Goal: Information Seeking & Learning: Learn about a topic

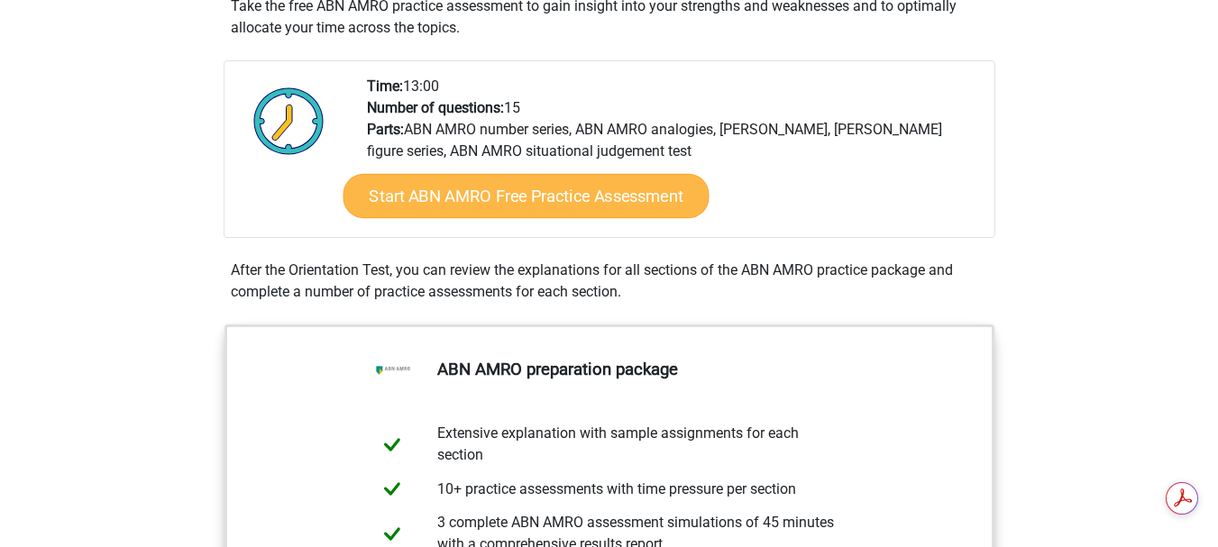
scroll to position [618, 0]
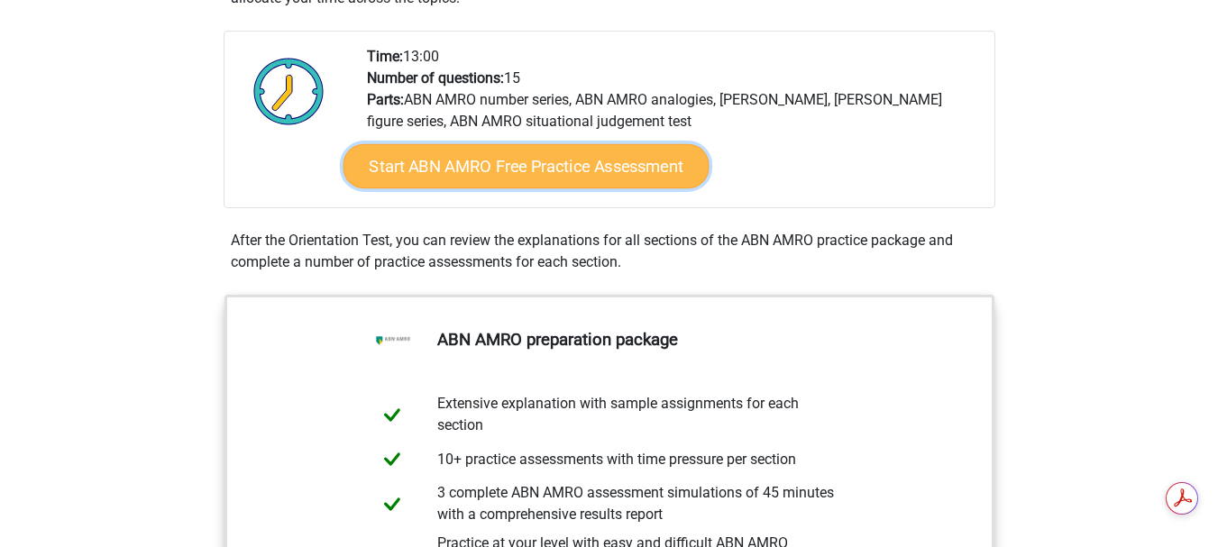
click at [535, 157] on font "Start ABN AMRO Free Practice Assessment" at bounding box center [526, 167] width 314 height 20
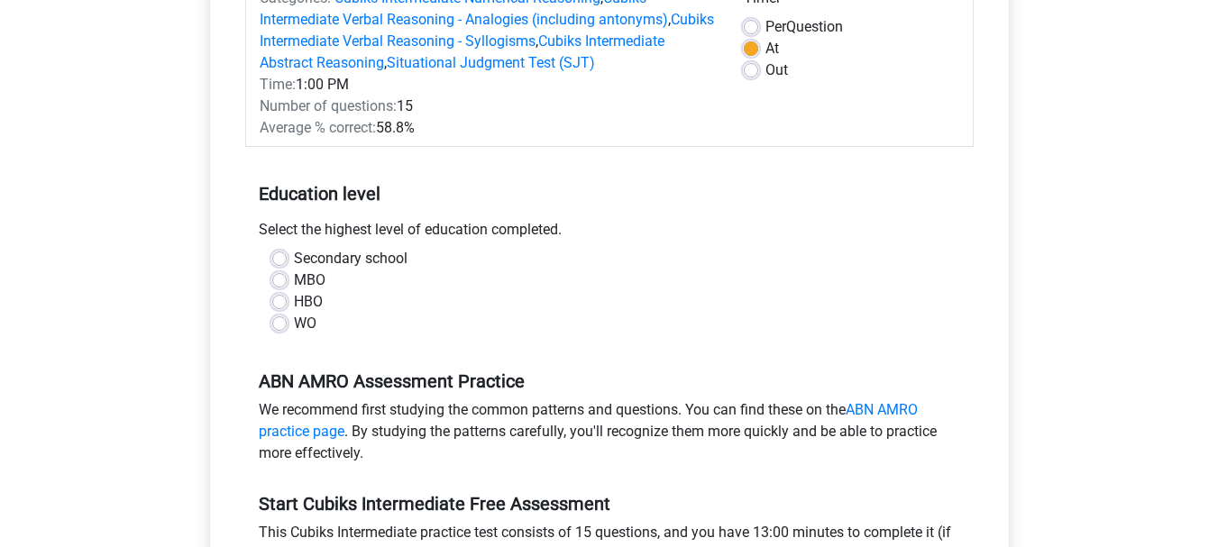
scroll to position [319, 0]
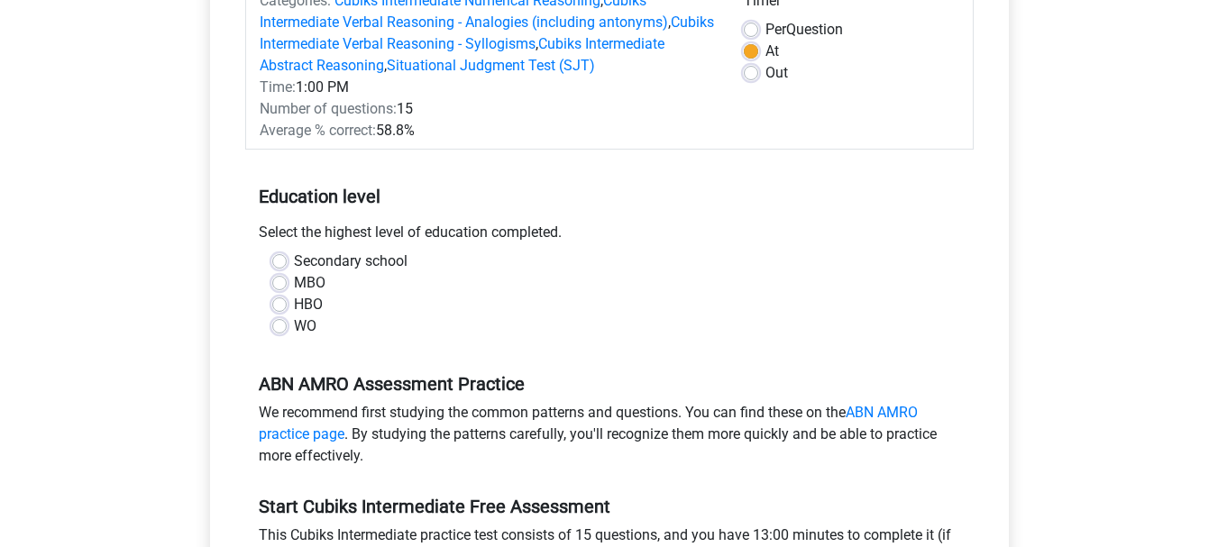
click at [294, 294] on label "HBO" at bounding box center [308, 305] width 29 height 22
click at [280, 294] on input "HBO" at bounding box center [279, 303] width 14 height 18
radio input "true"
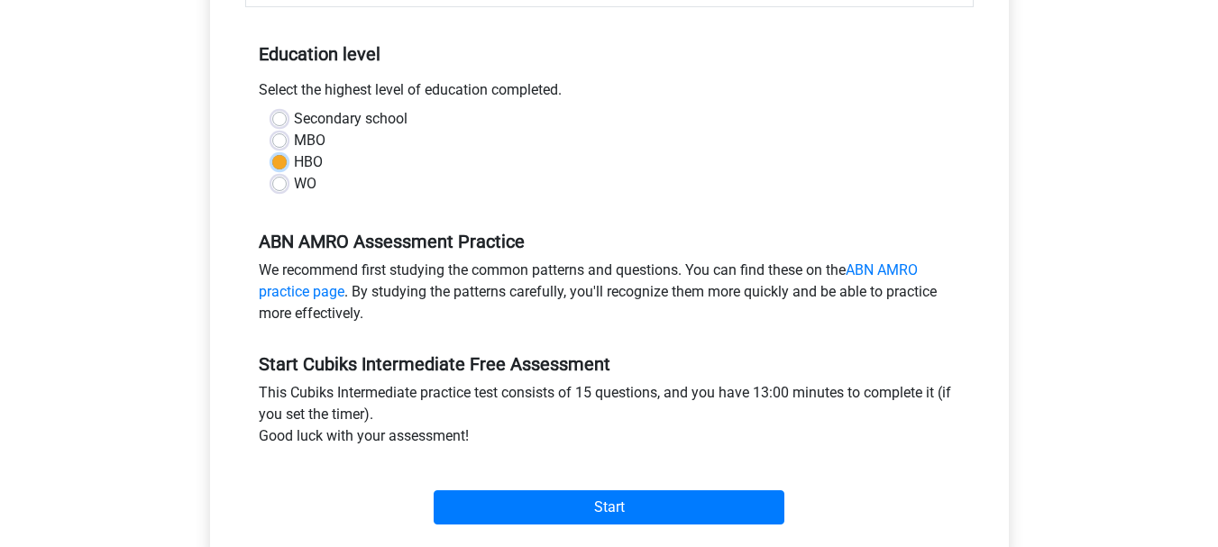
scroll to position [533, 0]
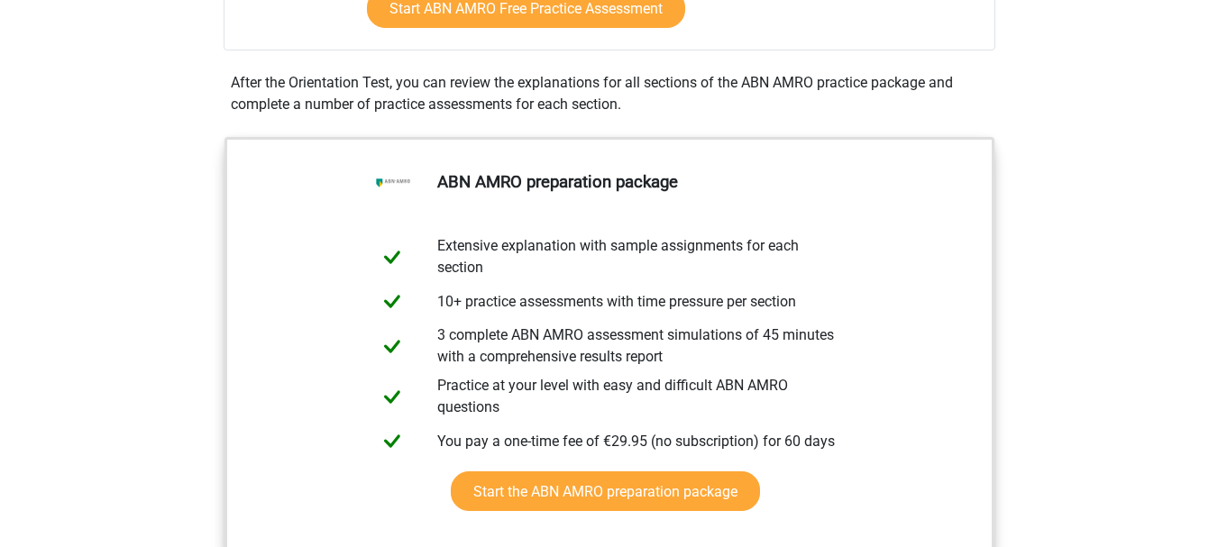
scroll to position [777, 0]
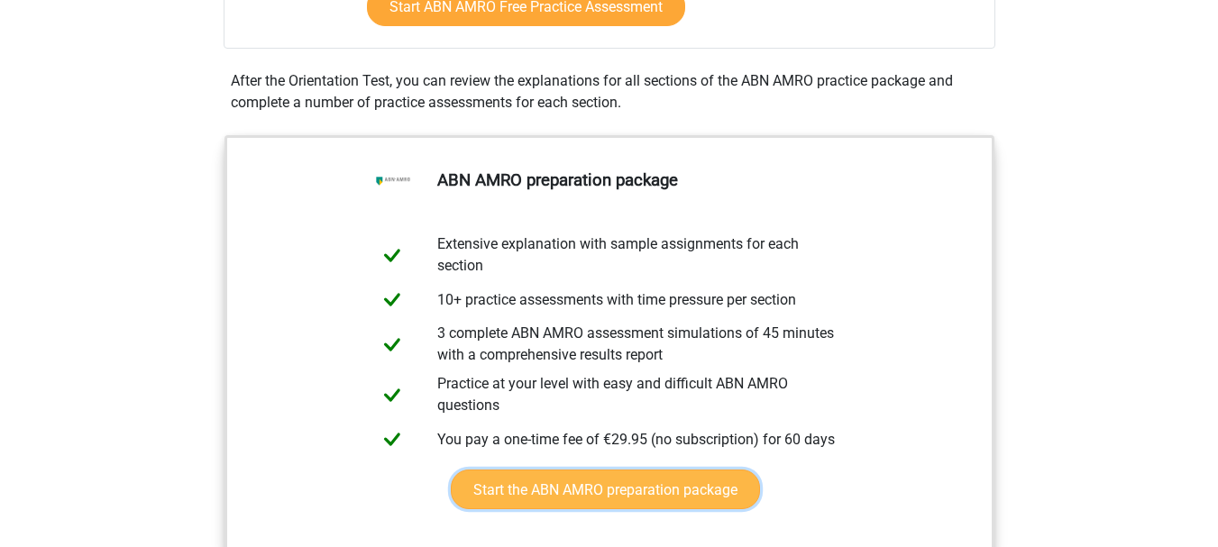
click at [760, 470] on link "Start the ABN AMRO preparation package" at bounding box center [605, 489] width 309 height 39
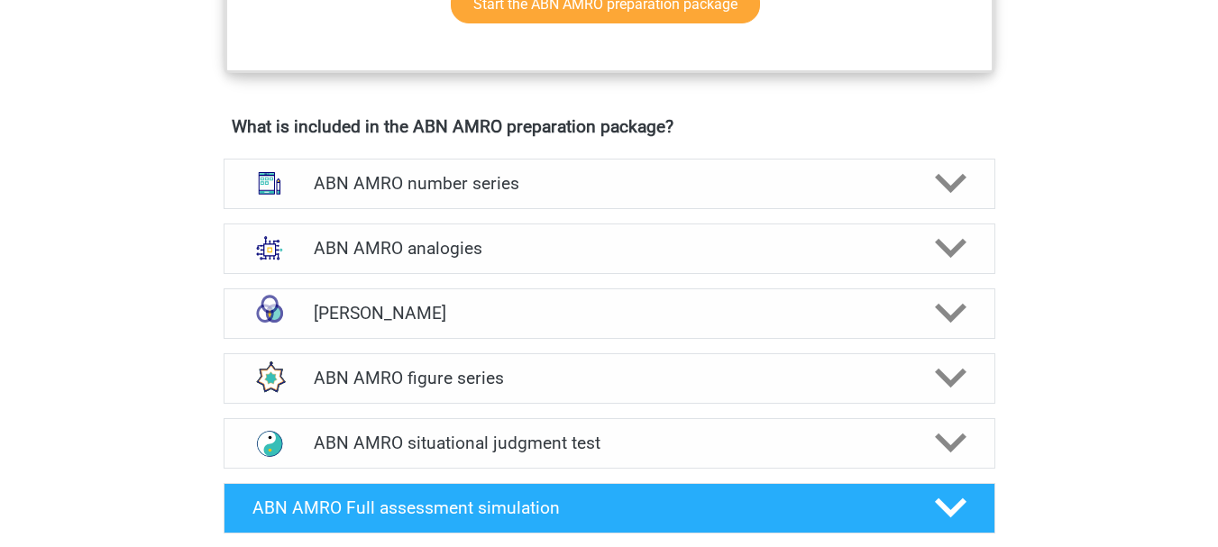
scroll to position [1270, 0]
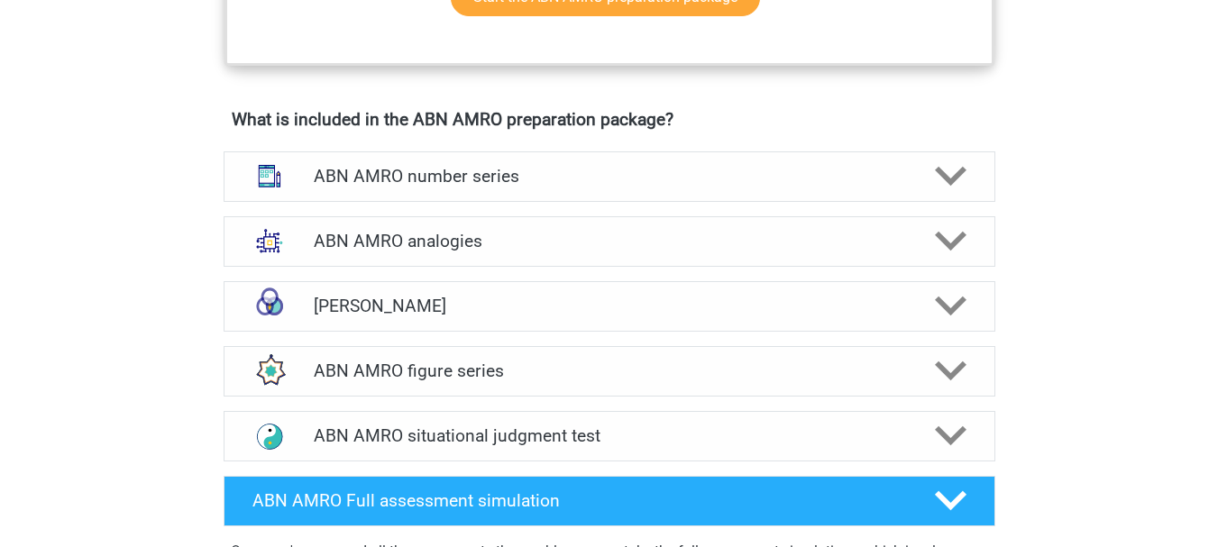
click at [1077, 139] on div "Register [DEMOGRAPHIC_DATA]" at bounding box center [609, 327] width 1218 height 3087
click at [915, 166] on div "ABN AMRO number series" at bounding box center [609, 176] width 618 height 21
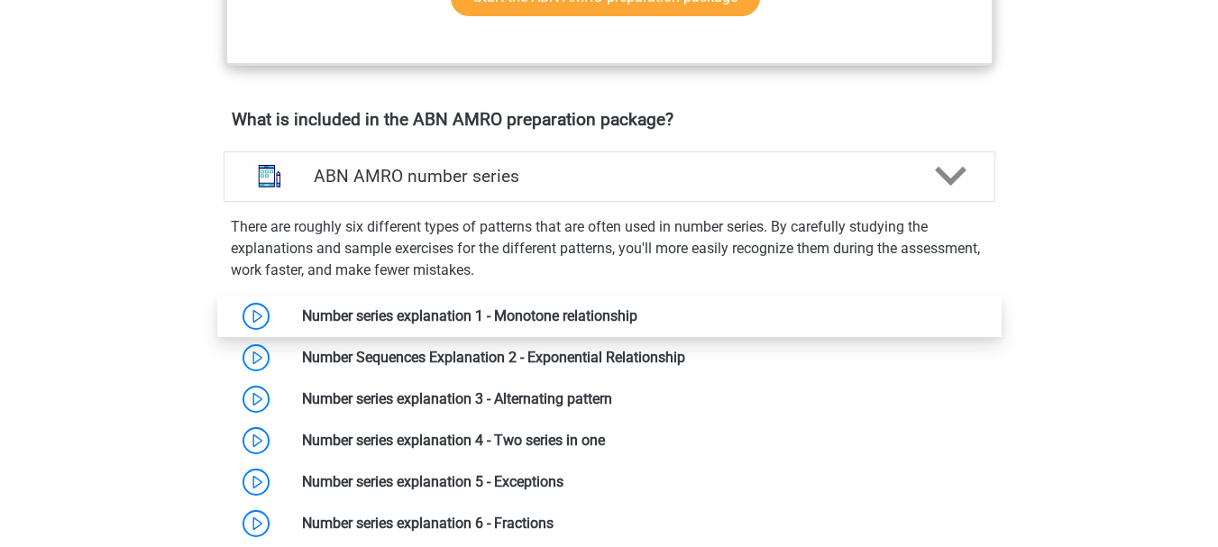
click at [637, 307] on link at bounding box center [637, 315] width 0 height 17
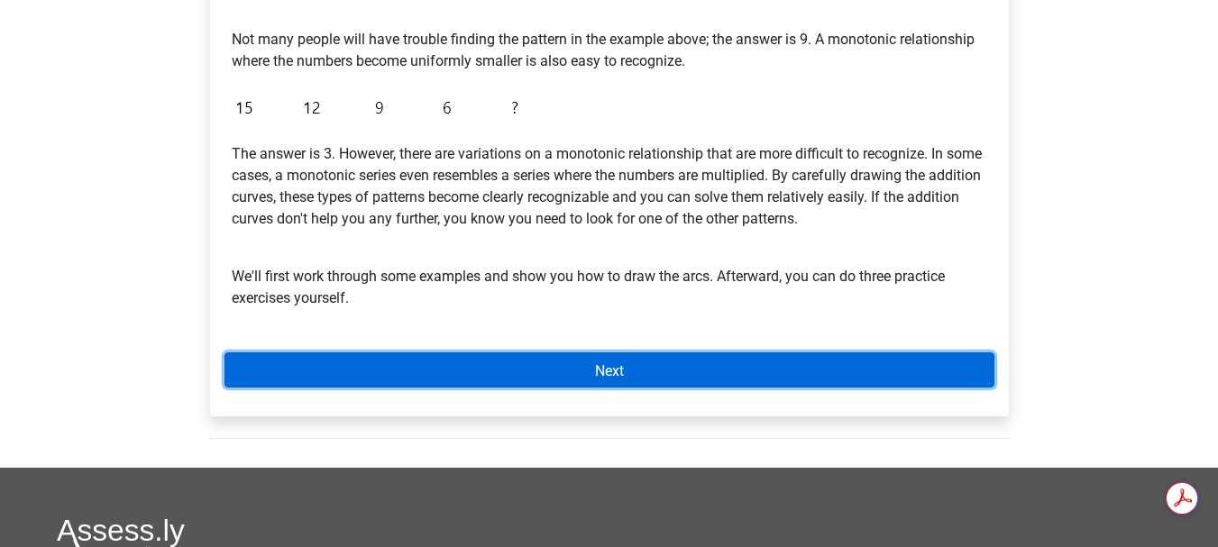
click at [588, 353] on link "Next" at bounding box center [610, 370] width 770 height 35
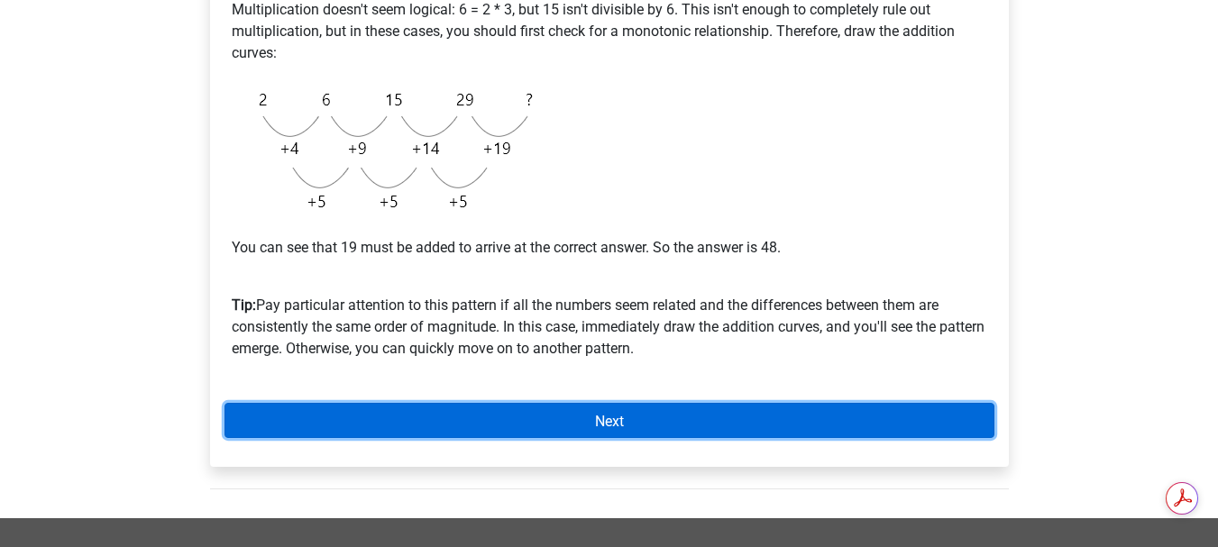
click at [537, 403] on link "Next" at bounding box center [610, 420] width 770 height 35
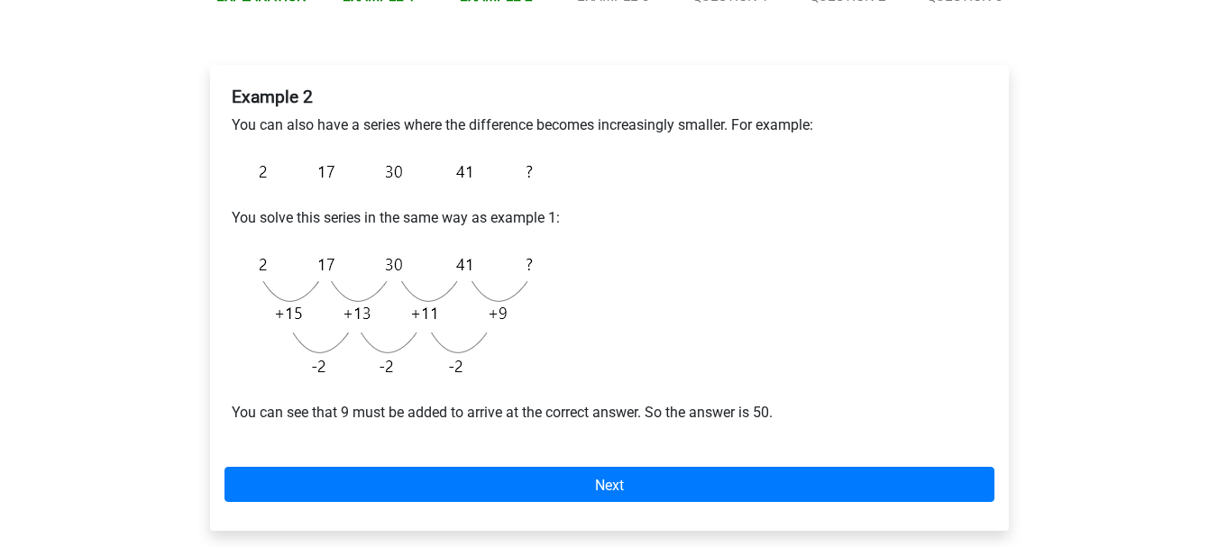
scroll to position [342, 0]
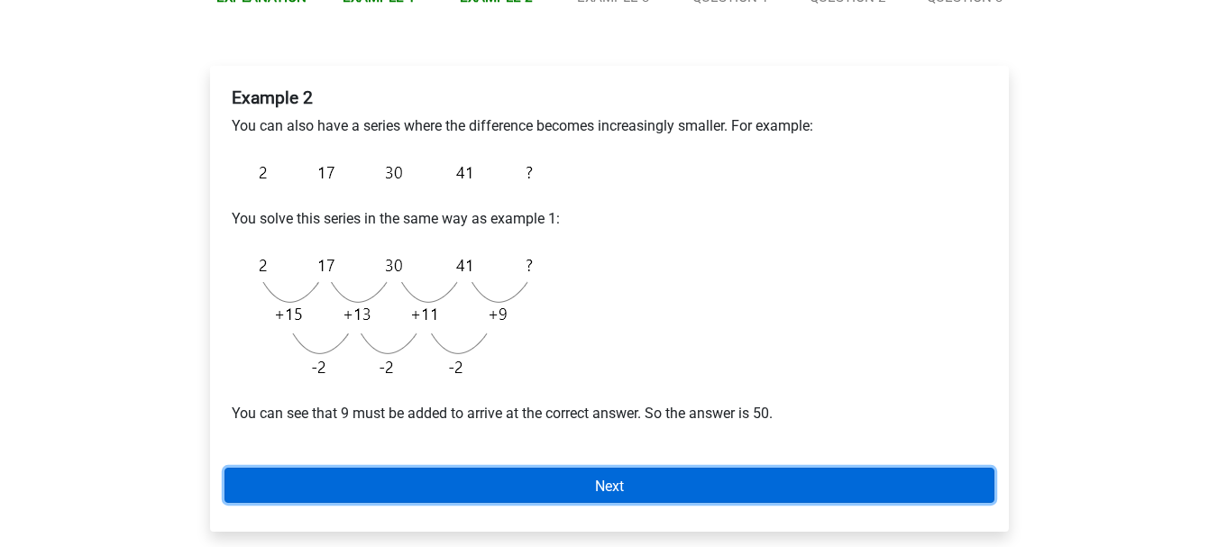
click at [605, 477] on font "Next" at bounding box center [609, 485] width 29 height 17
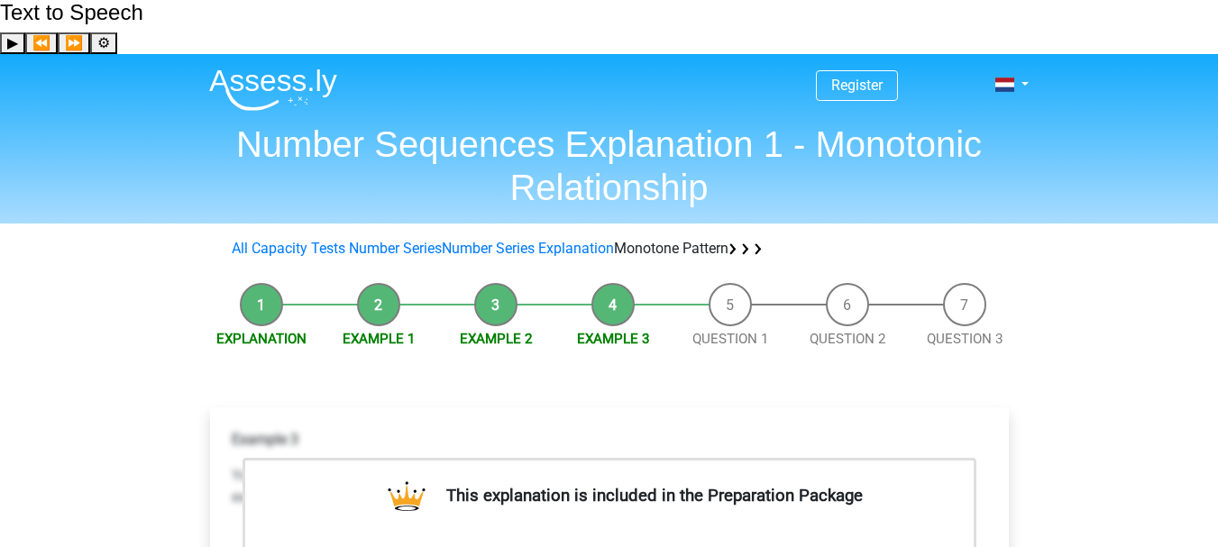
scroll to position [308, 0]
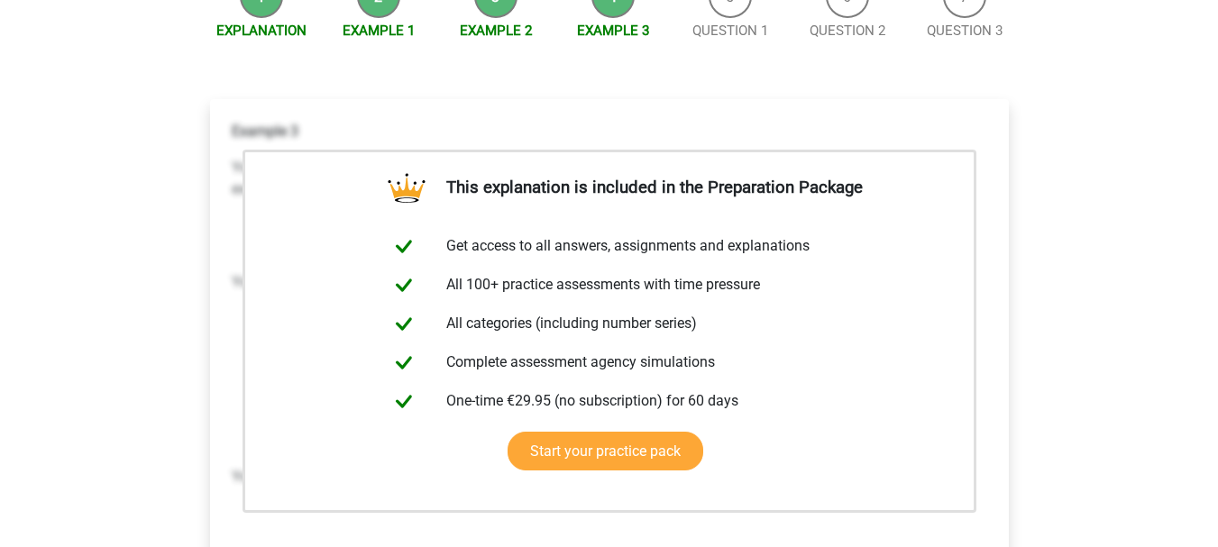
drag, startPoint x: 607, startPoint y: 416, endPoint x: 596, endPoint y: 413, distance: 11.2
click at [565, 328] on div "This explanation is included in the Preparation Package Get access to all answe…" at bounding box center [609, 383] width 799 height 569
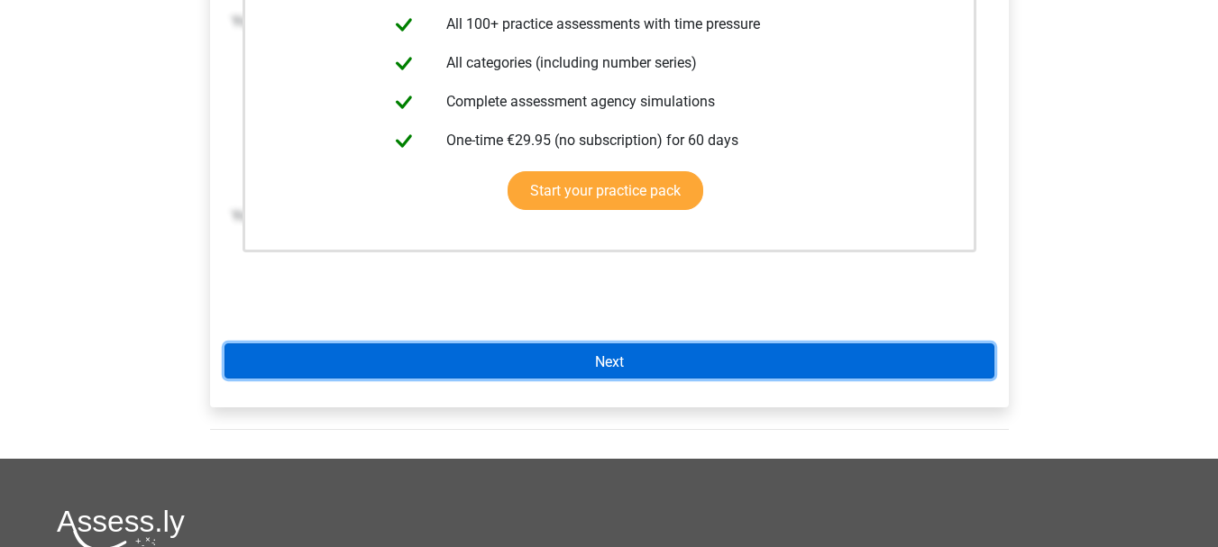
click at [566, 344] on link "Next" at bounding box center [610, 361] width 770 height 35
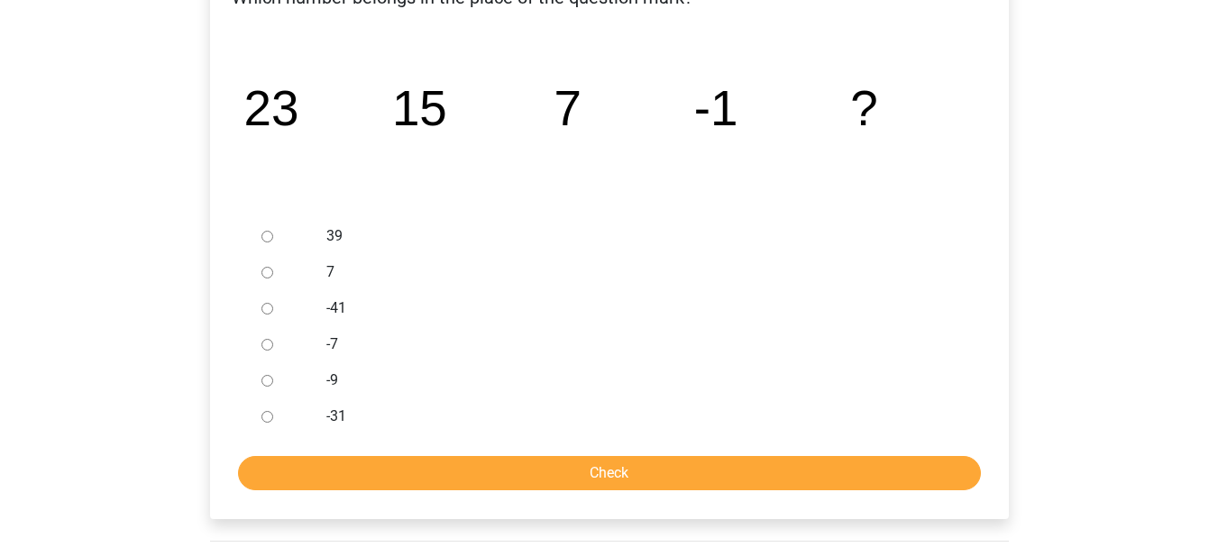
scroll to position [446, 0]
click at [265, 374] on input "-9" at bounding box center [267, 380] width 12 height 12
radio input "true"
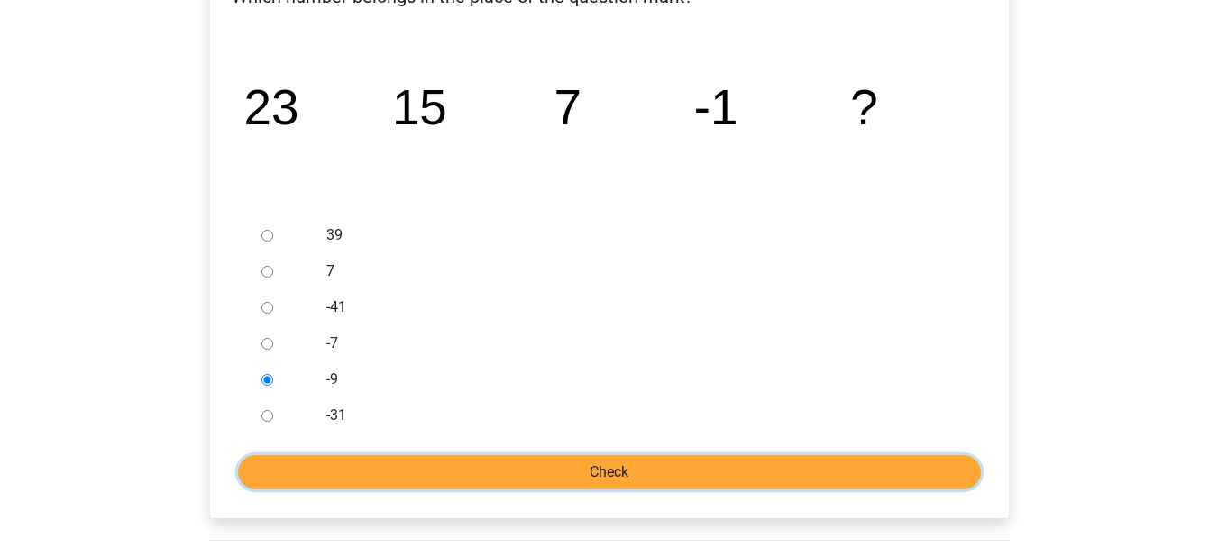
click at [408, 455] on input "Check" at bounding box center [609, 472] width 743 height 34
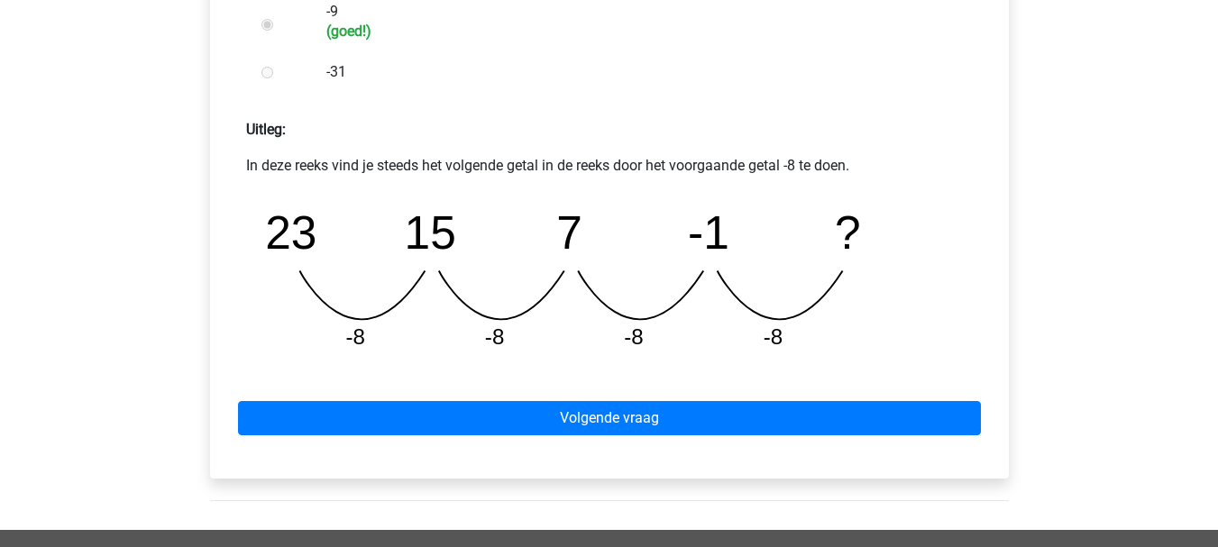
scroll to position [793, 0]
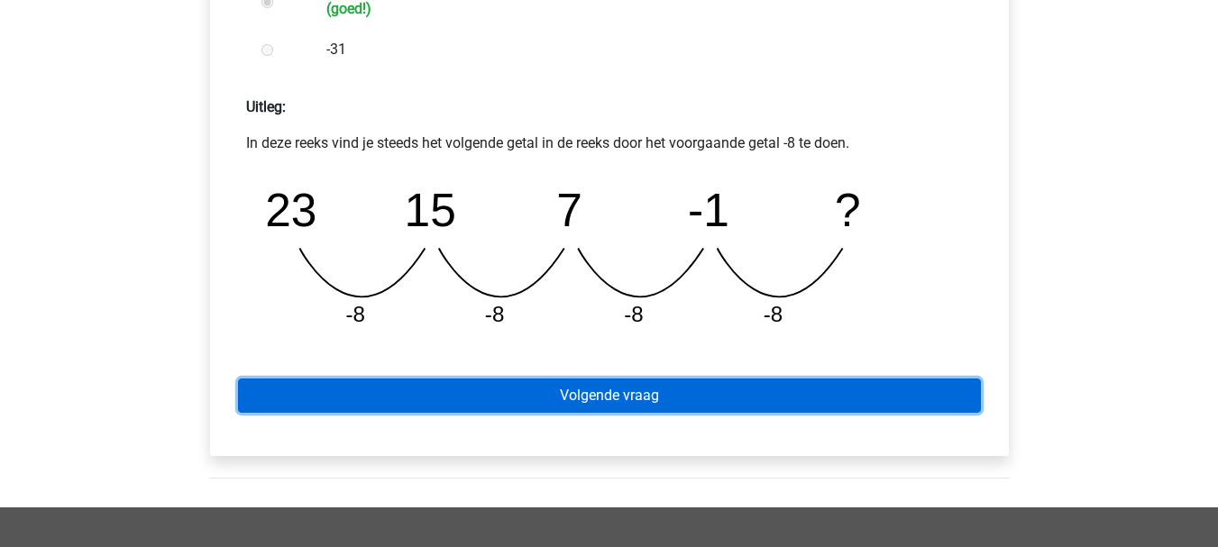
click at [530, 379] on link "Volgende vraag" at bounding box center [609, 396] width 743 height 34
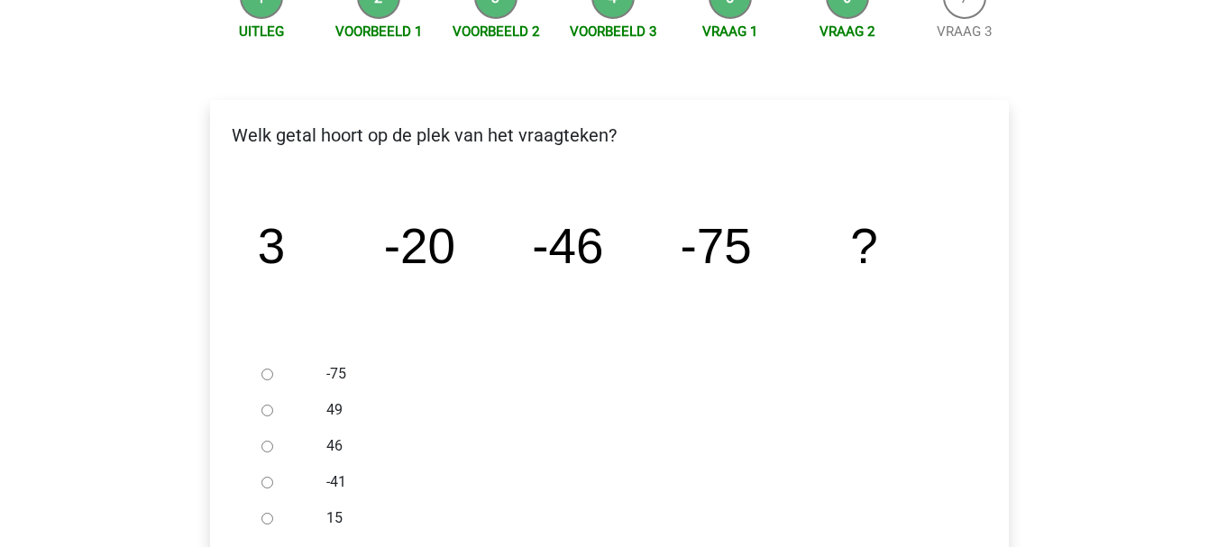
scroll to position [272, 0]
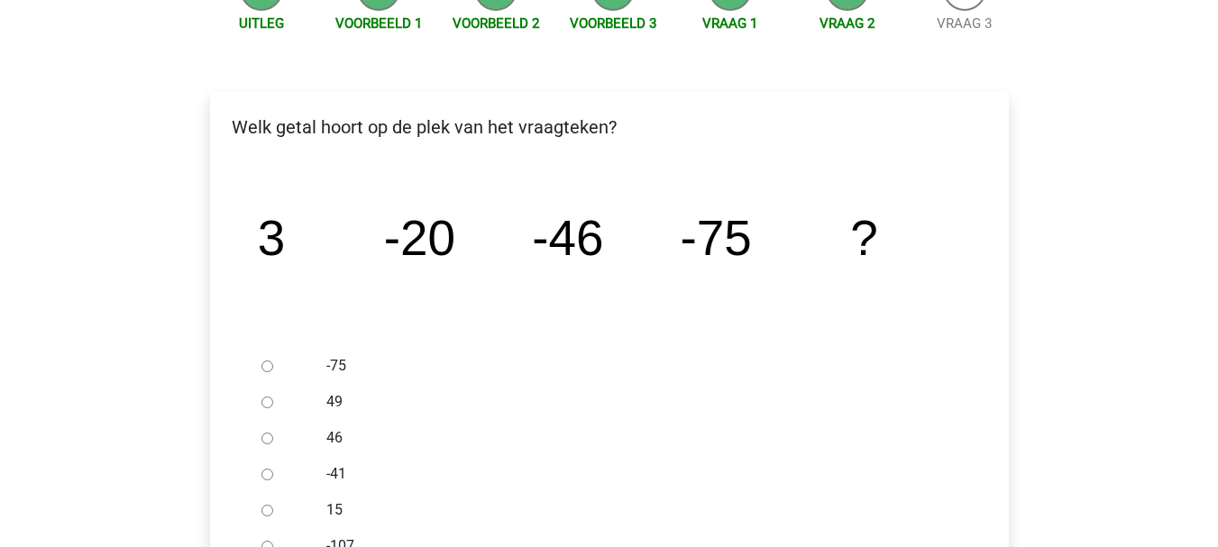
click at [268, 541] on input "-107" at bounding box center [267, 547] width 12 height 12
radio input "true"
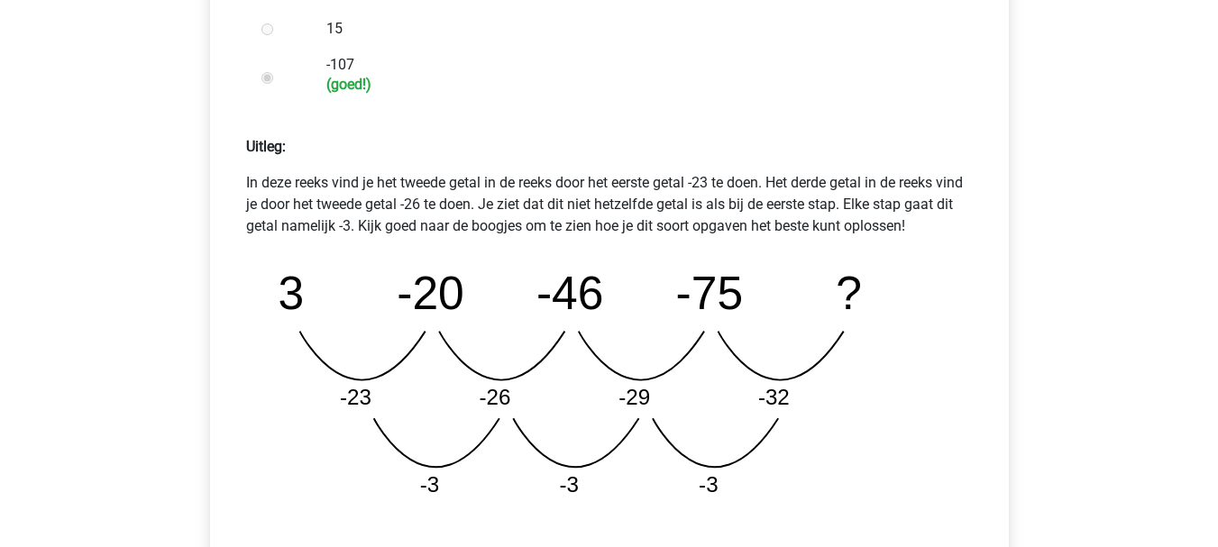
scroll to position [755, 0]
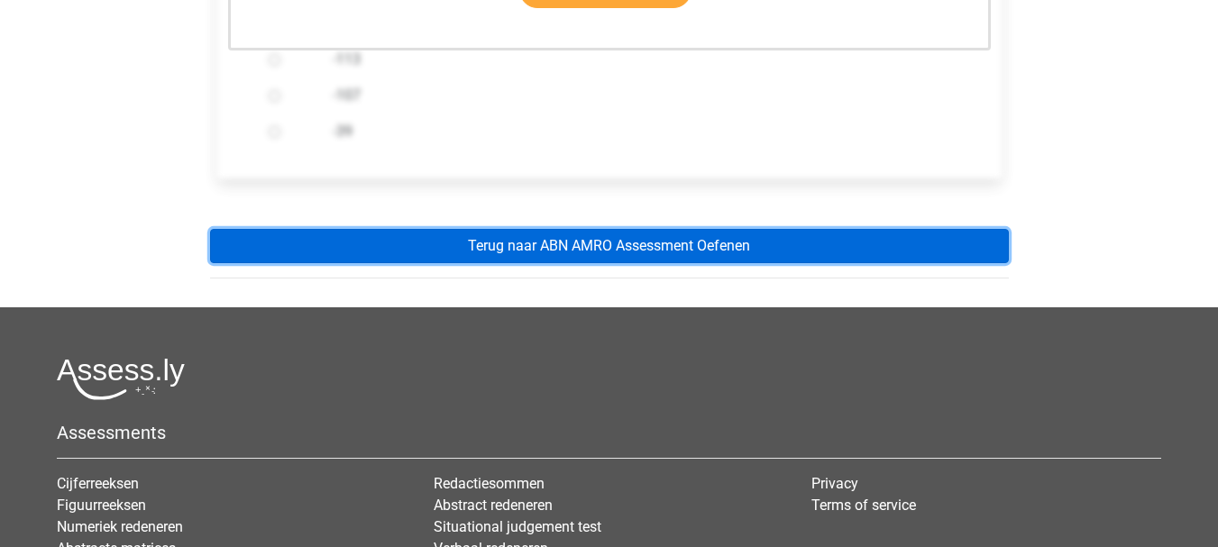
scroll to position [691, 0]
click at [520, 229] on link "Terug naar ABN AMRO Assessment Oefenen" at bounding box center [609, 246] width 799 height 34
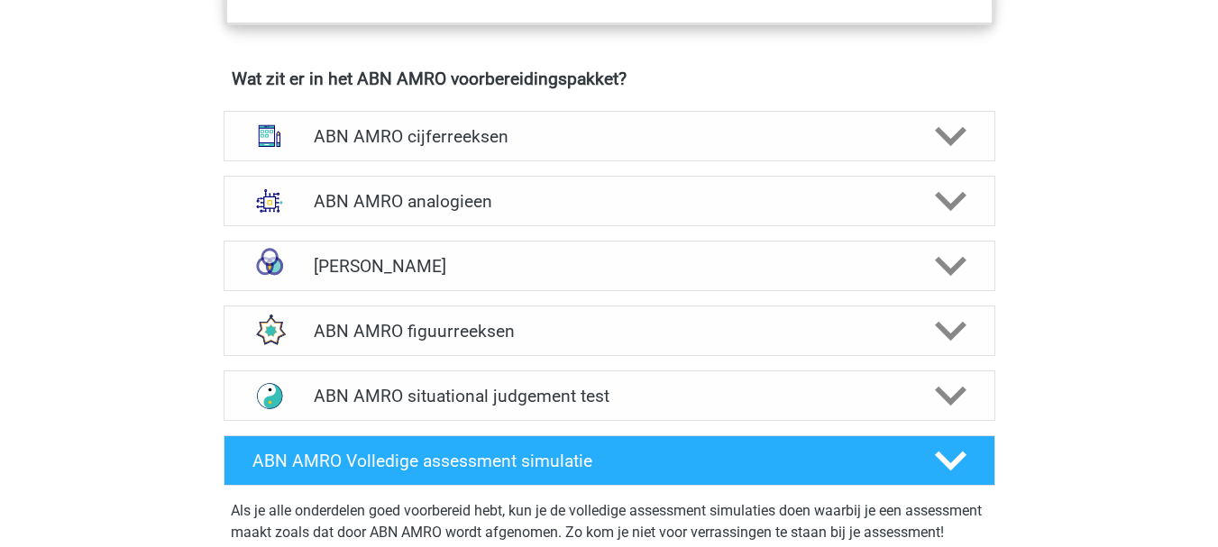
scroll to position [1342, 0]
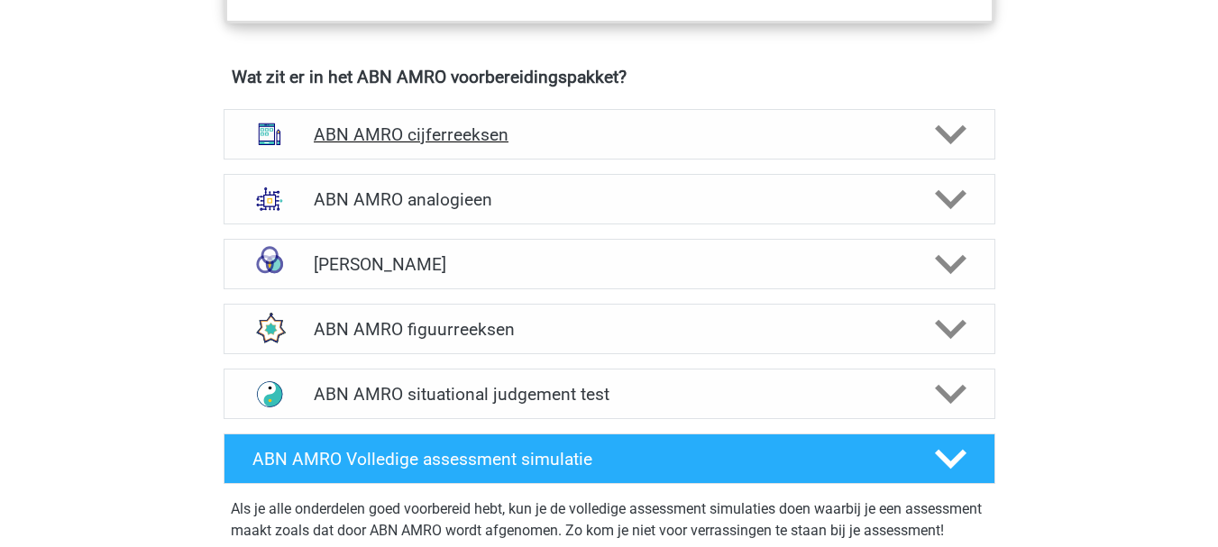
click at [628, 109] on div "ABN AMRO cijferreeksen" at bounding box center [610, 134] width 772 height 50
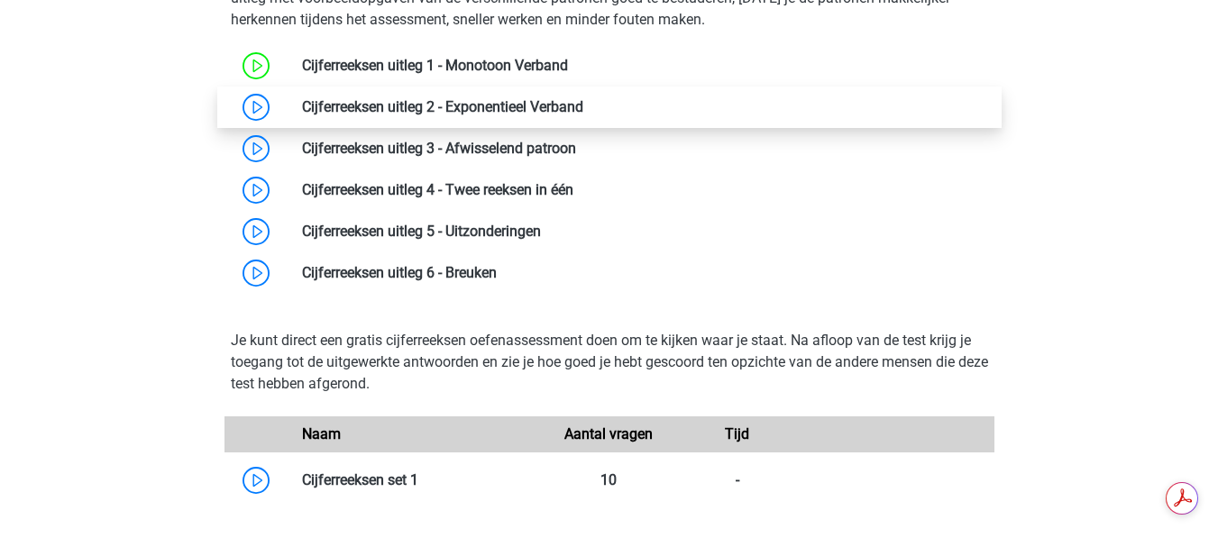
scroll to position [0, 0]
click at [583, 98] on link at bounding box center [583, 106] width 0 height 17
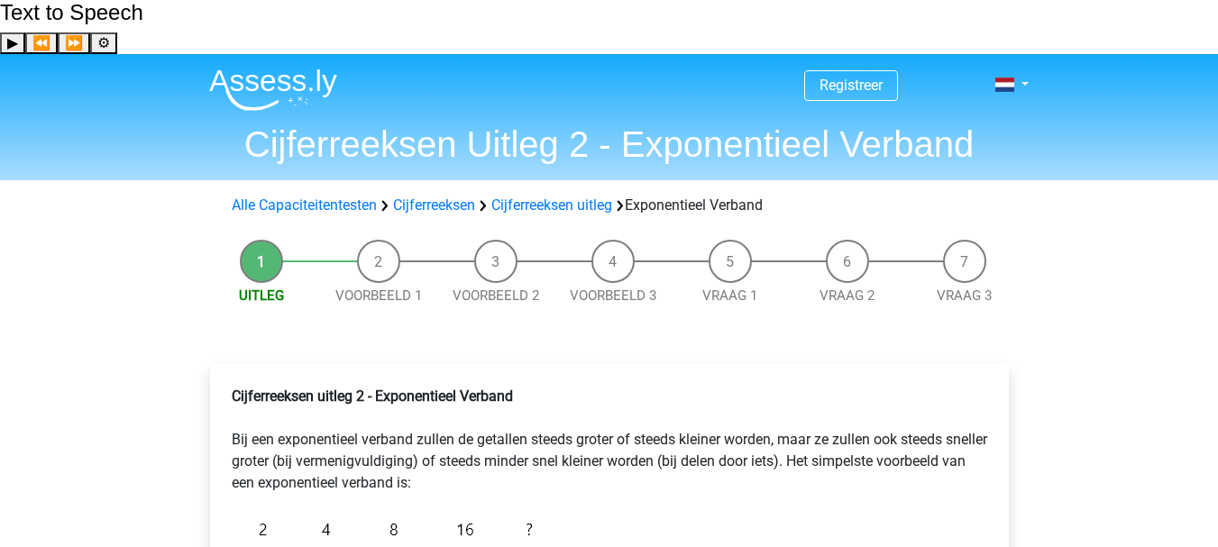
scroll to position [322, 0]
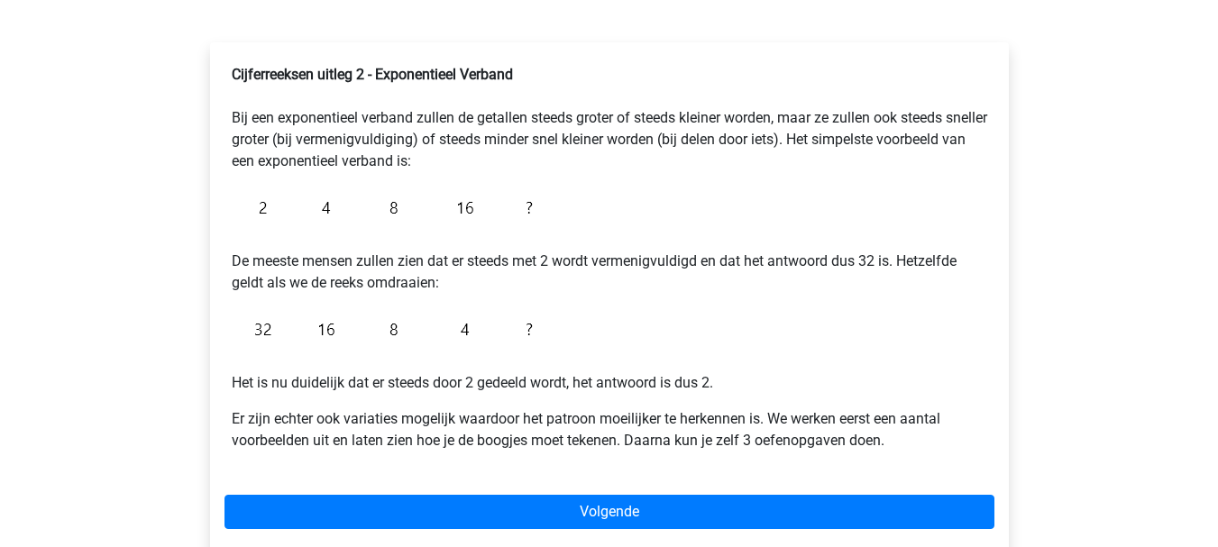
click at [1125, 116] on div "Registreer Nederlands English" at bounding box center [609, 408] width 1218 height 1353
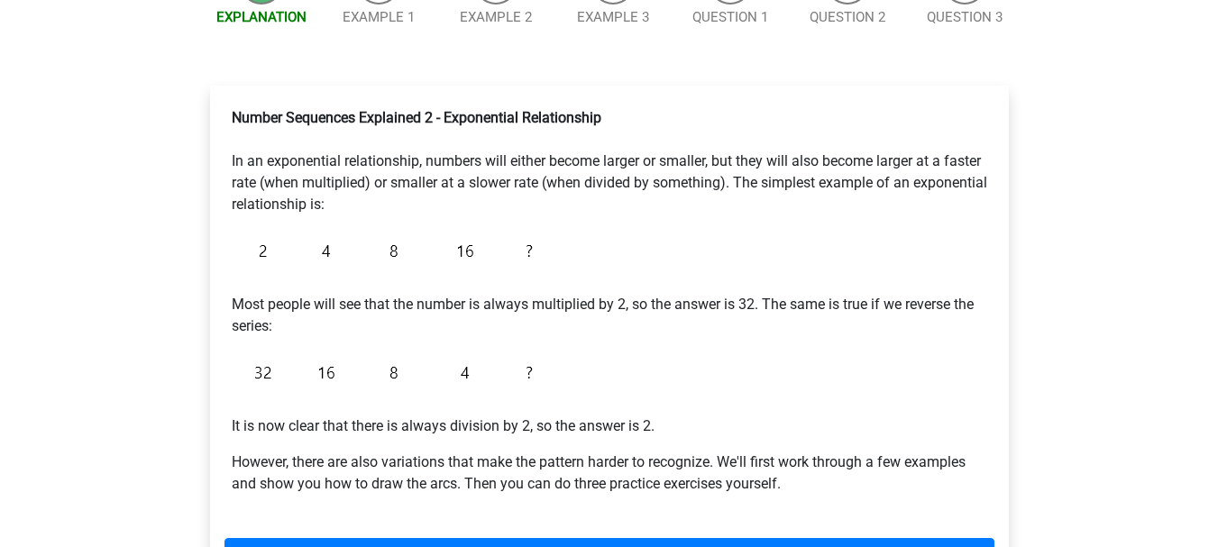
scroll to position [365, 0]
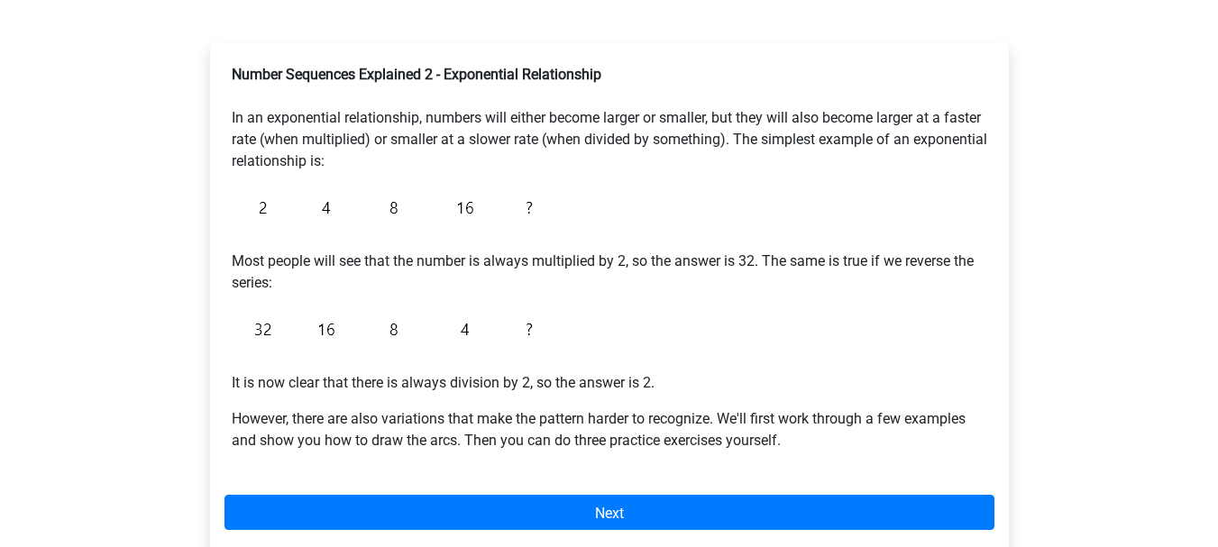
click at [1022, 167] on div "Number Sequences Explained 2 - Exponential Relationship In an exponential relat…" at bounding box center [610, 308] width 828 height 604
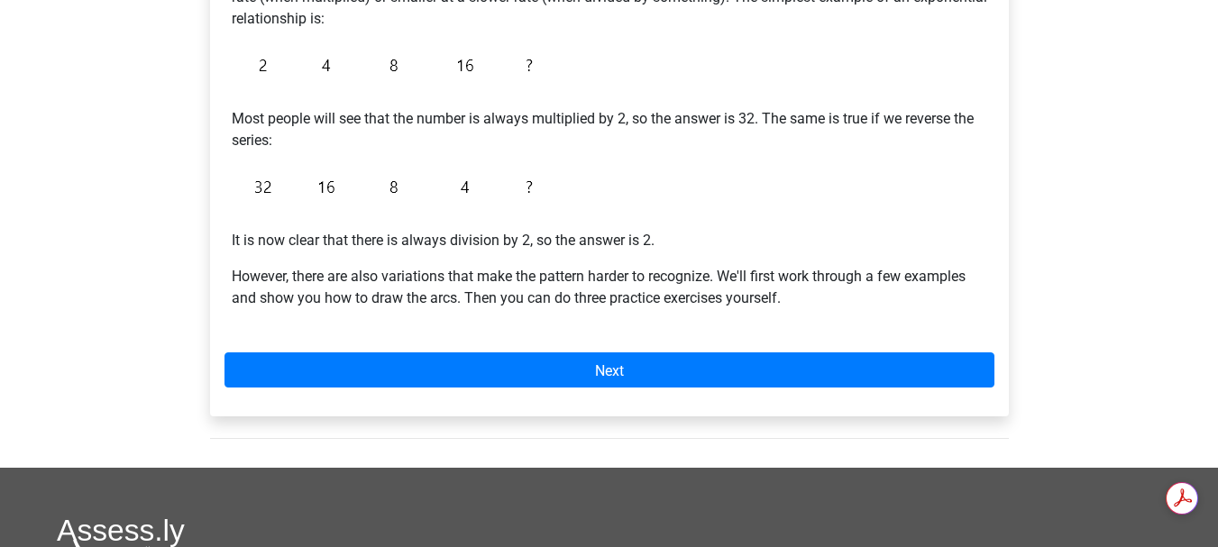
scroll to position [555, 0]
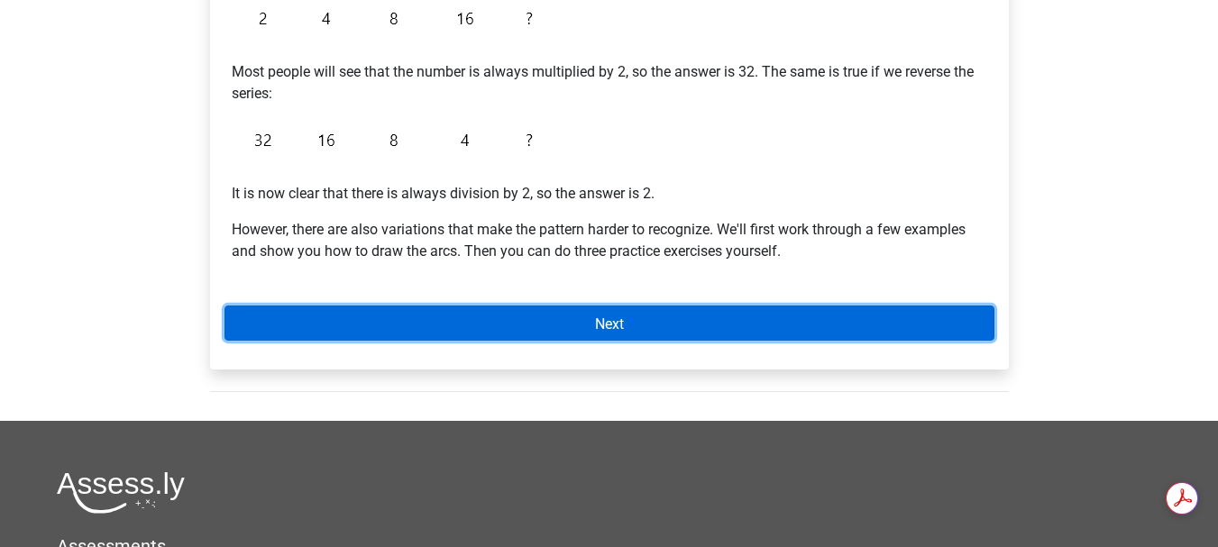
click at [547, 306] on link "Next" at bounding box center [610, 323] width 770 height 35
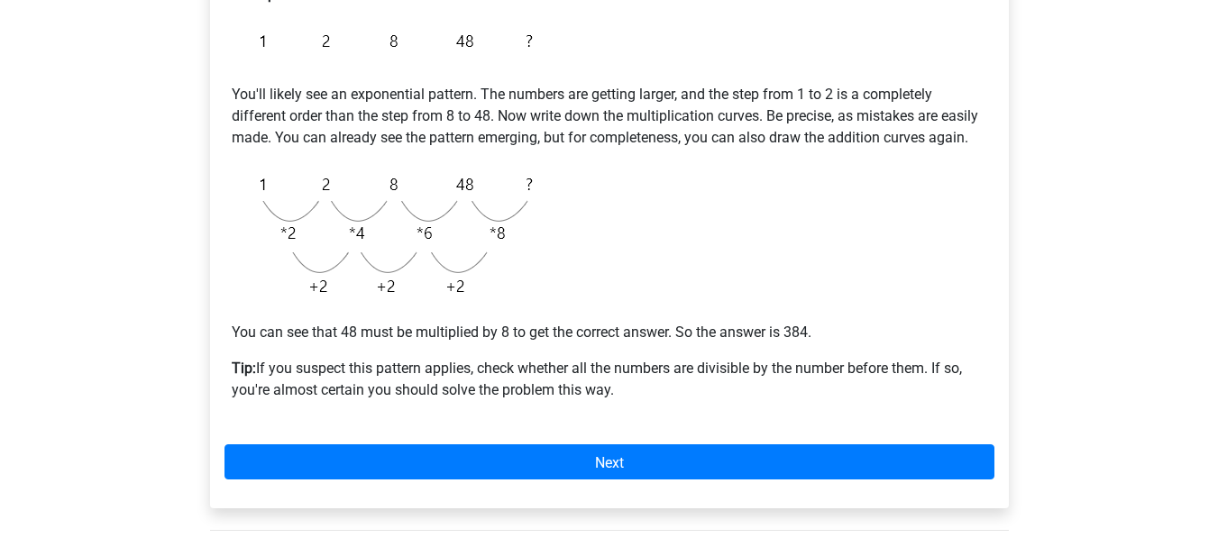
scroll to position [446, 0]
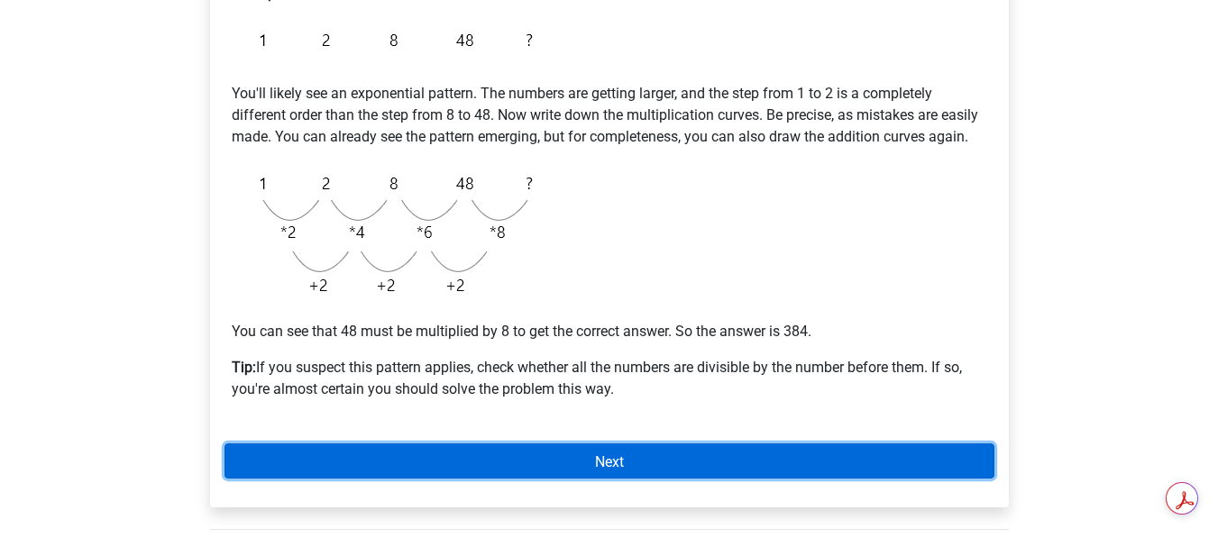
click at [526, 444] on link "Next" at bounding box center [610, 461] width 770 height 35
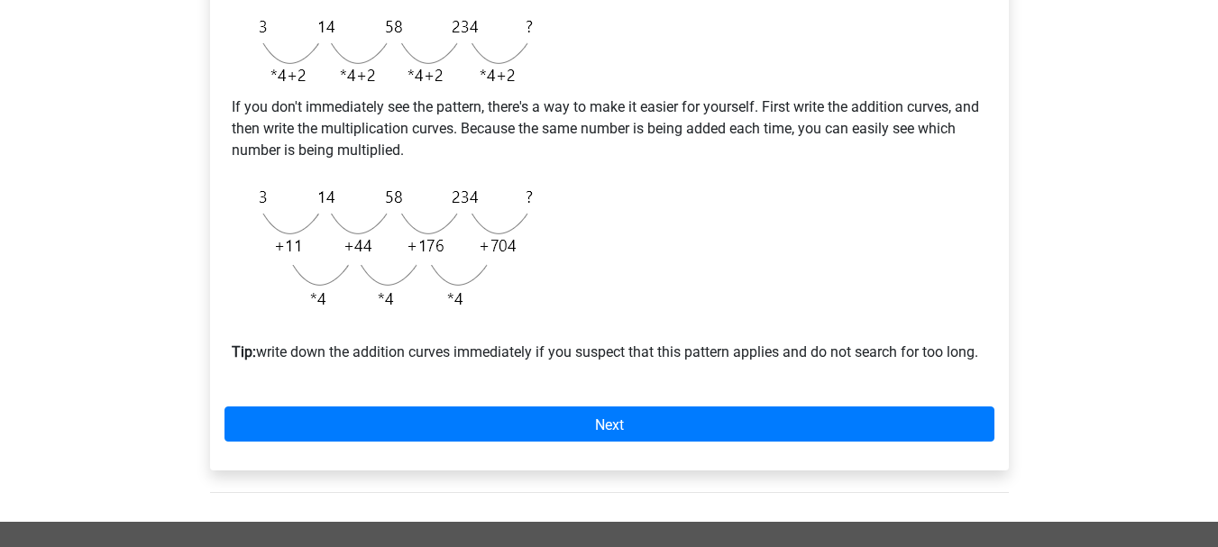
scroll to position [612, 0]
